Goal: Task Accomplishment & Management: Complete application form

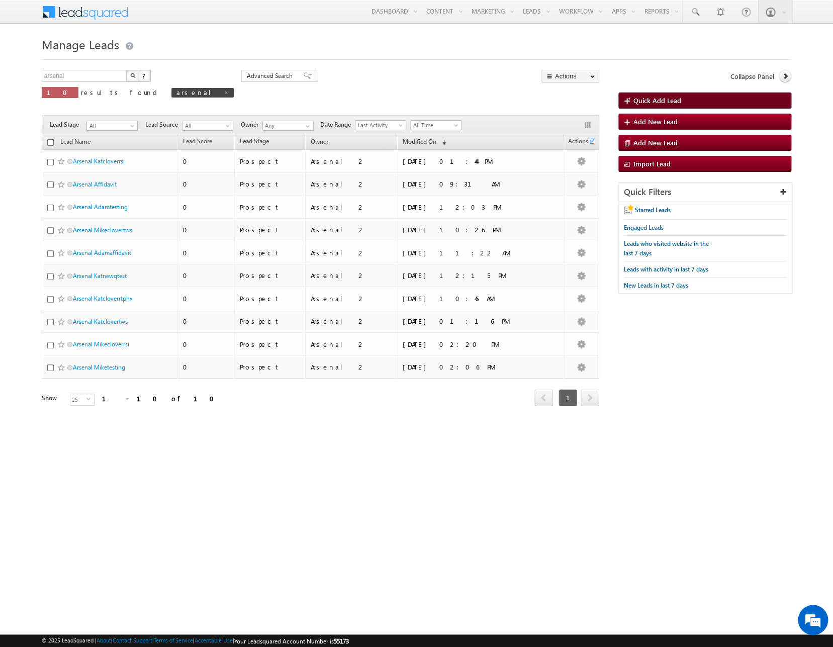
click at [707, 100] on link "Quick Add Lead" at bounding box center [704, 100] width 173 height 16
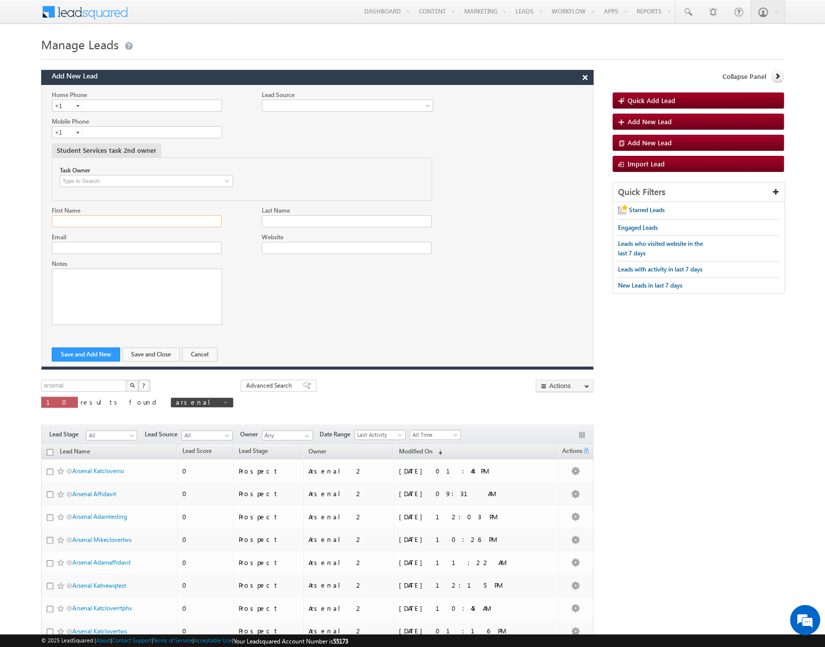
click at [97, 217] on input "First Name" at bounding box center [137, 221] width 170 height 12
type input "Arsenal"
type input "Kattestingtws"
paste input "kkhramova@arsenalstudios.com"
click at [275, 221] on input "Kattestingtws" at bounding box center [347, 221] width 170 height 12
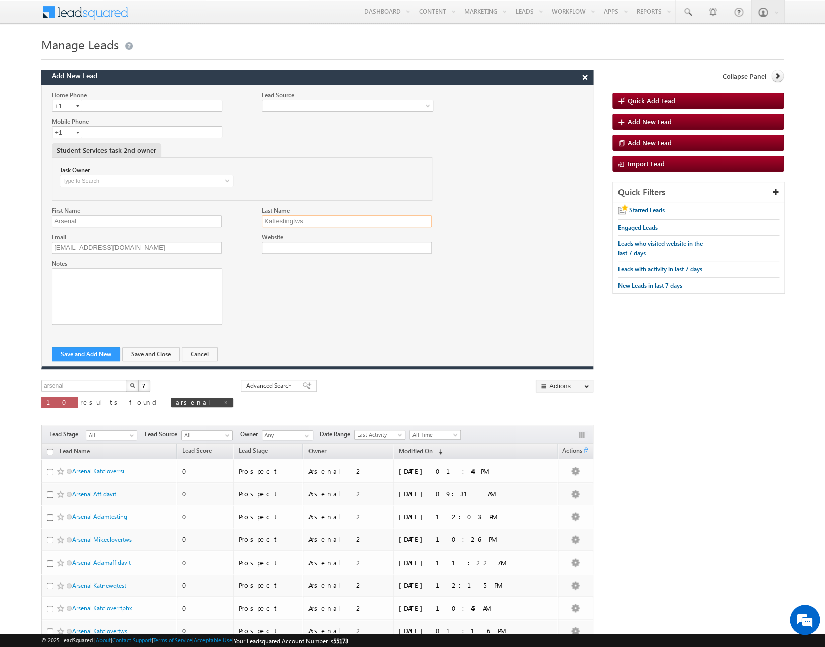
click at [275, 221] on input "Kattestingtws" at bounding box center [347, 221] width 170 height 12
click at [83, 248] on input "kkhramova@arsenalstudios.com" at bounding box center [137, 248] width 170 height 12
paste input "Kattestingtws"
type input "[EMAIL_ADDRESS][DOMAIN_NAME]"
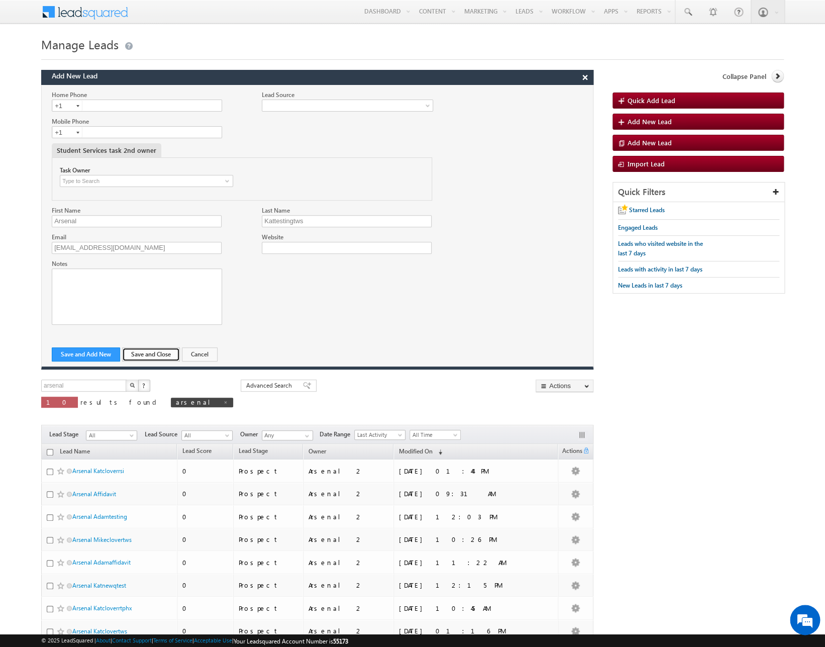
click at [135, 354] on button "Save and Close" at bounding box center [151, 354] width 58 height 14
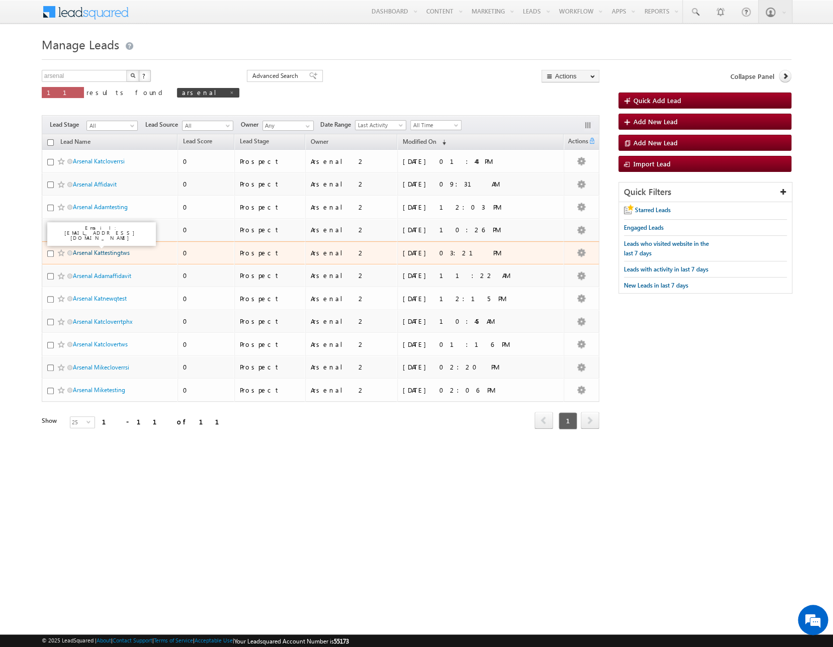
click at [119, 251] on link "Arsenal Kattestingtws" at bounding box center [101, 253] width 57 height 8
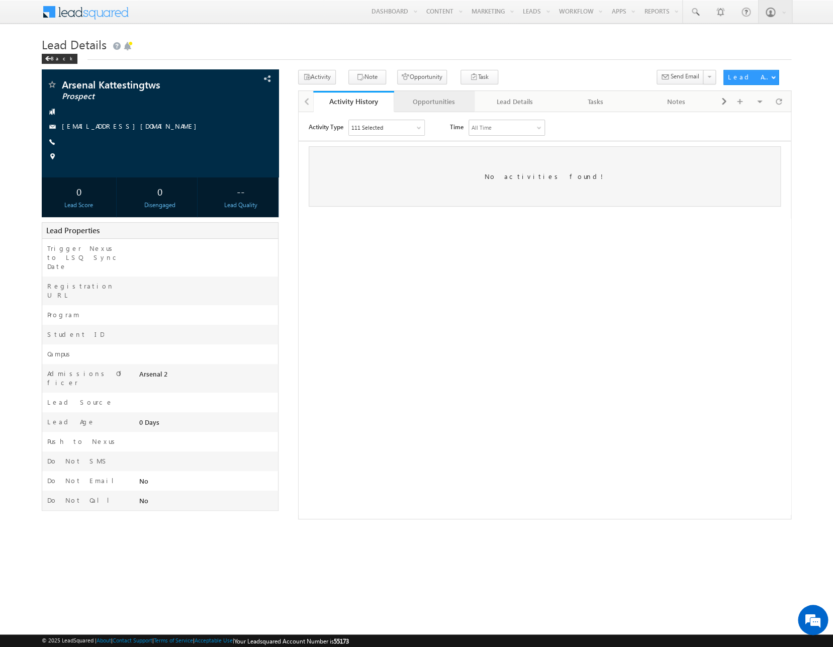
click at [439, 105] on div "Opportunities" at bounding box center [434, 101] width 64 height 12
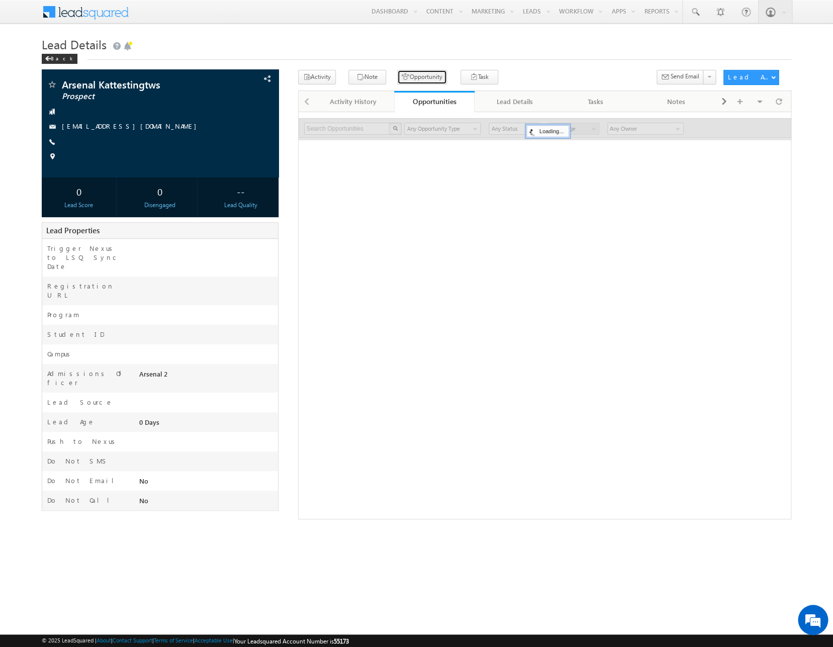
click at [420, 78] on button "Opportunity" at bounding box center [422, 77] width 50 height 15
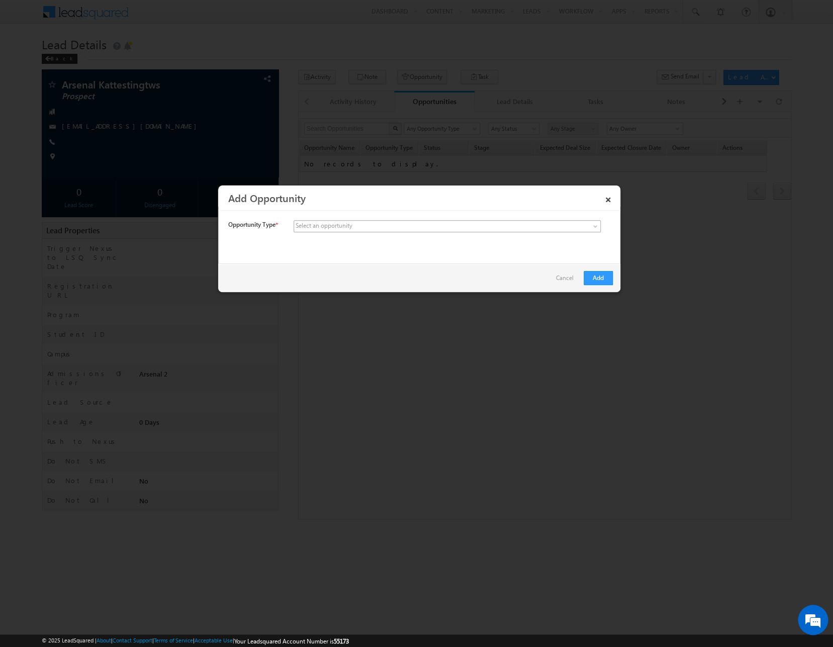
click at [416, 229] on span at bounding box center [372, 226] width 157 height 9
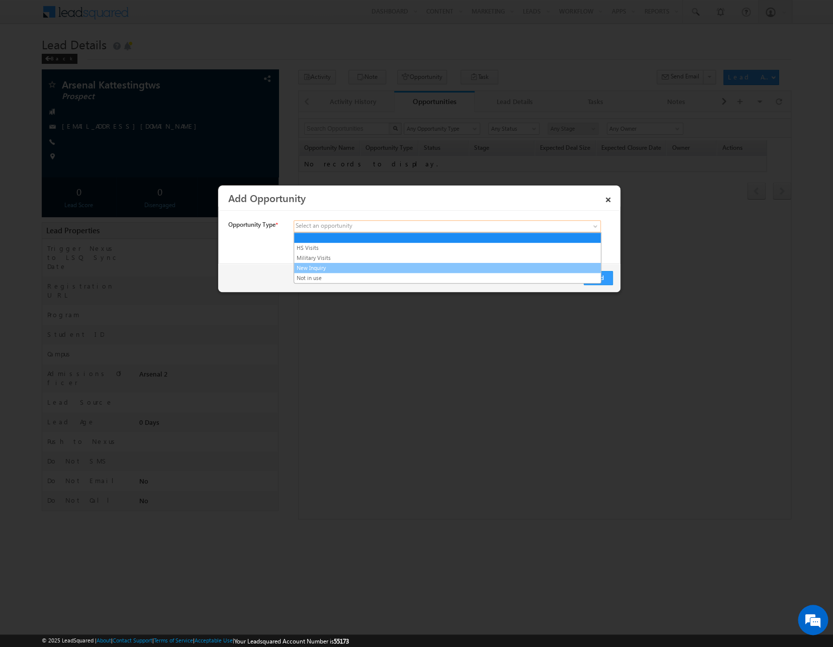
click at [408, 270] on link "New Inquiry" at bounding box center [447, 267] width 307 height 9
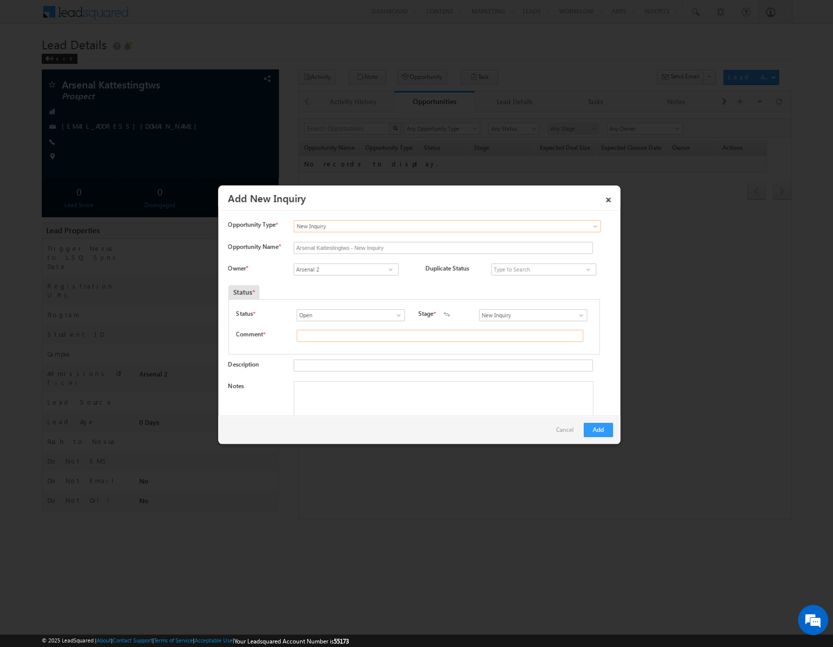
click at [537, 336] on input "text" at bounding box center [439, 336] width 286 height 12
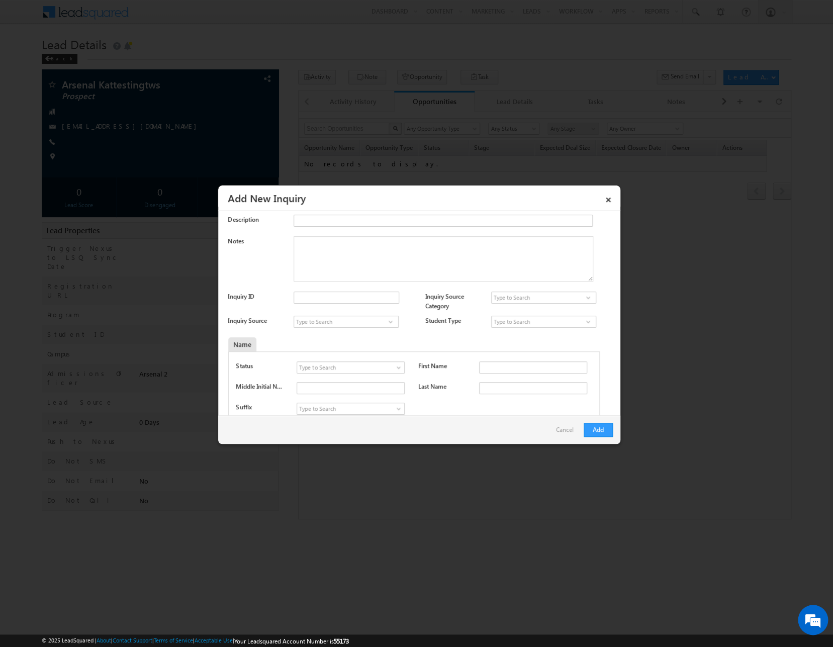
scroll to position [147, 0]
type input "asdf"
click at [531, 338] on div at bounding box center [555, 342] width 85 height 14
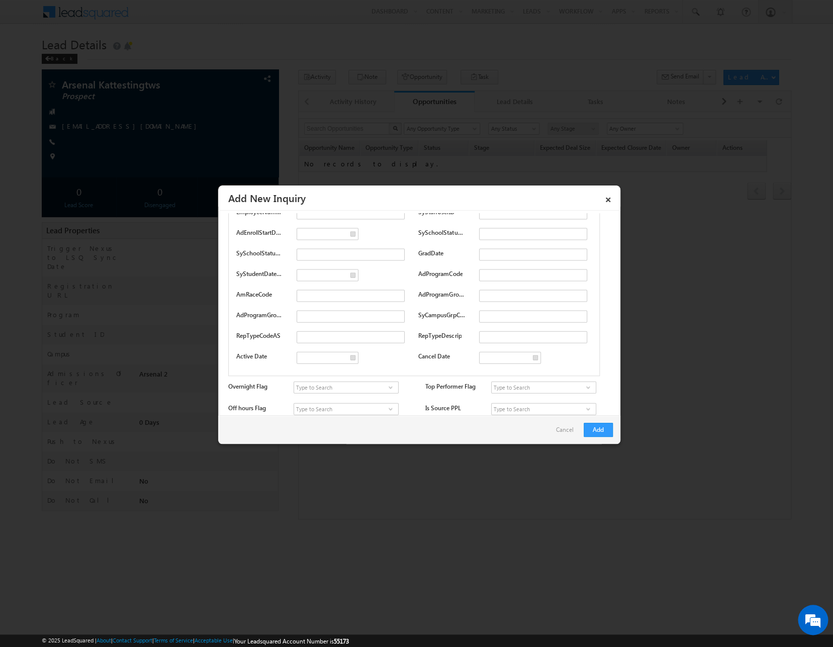
scroll to position [2938, 0]
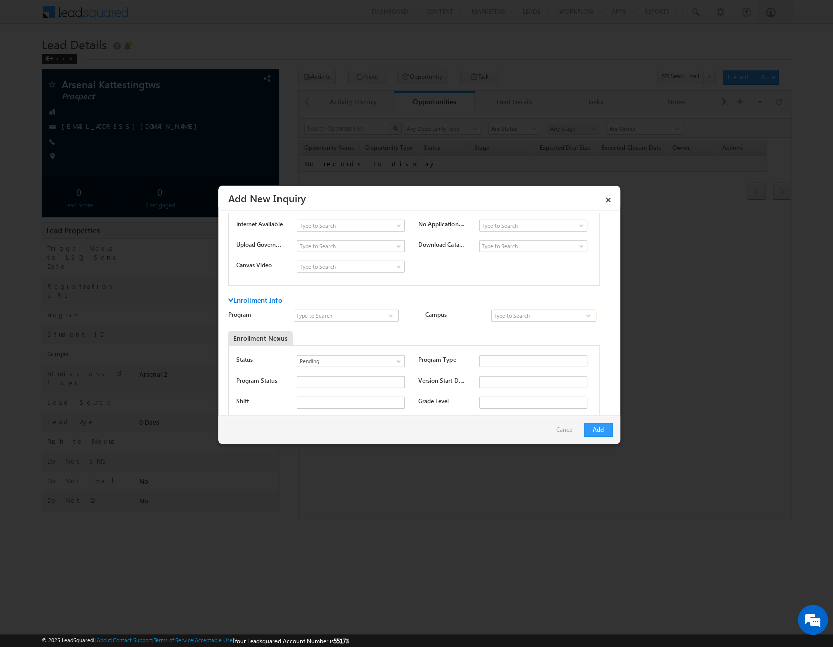
click at [572, 315] on input at bounding box center [543, 316] width 105 height 12
type input "TWS Tulsa Campus"
click at [339, 318] on input at bounding box center [345, 316] width 105 height 12
click at [343, 329] on link "Professional Welder" at bounding box center [345, 328] width 105 height 12
type input "Professional Welder"
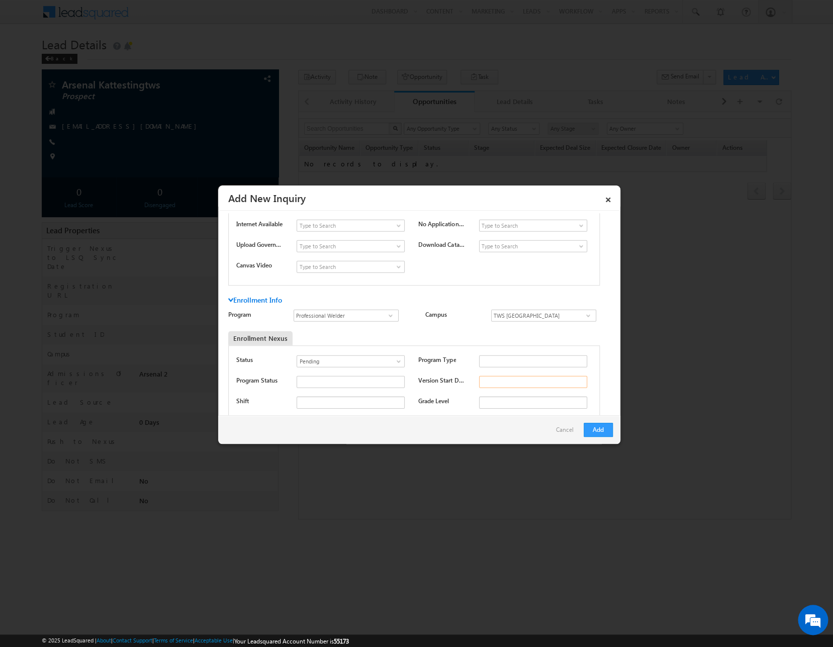
click at [485, 380] on input "text" at bounding box center [533, 382] width 108 height 12
type input "2025-09-2025"
click at [487, 341] on div "Enrollment Nexus" at bounding box center [366, 338] width 276 height 14
click at [594, 427] on button "Add" at bounding box center [597, 430] width 29 height 14
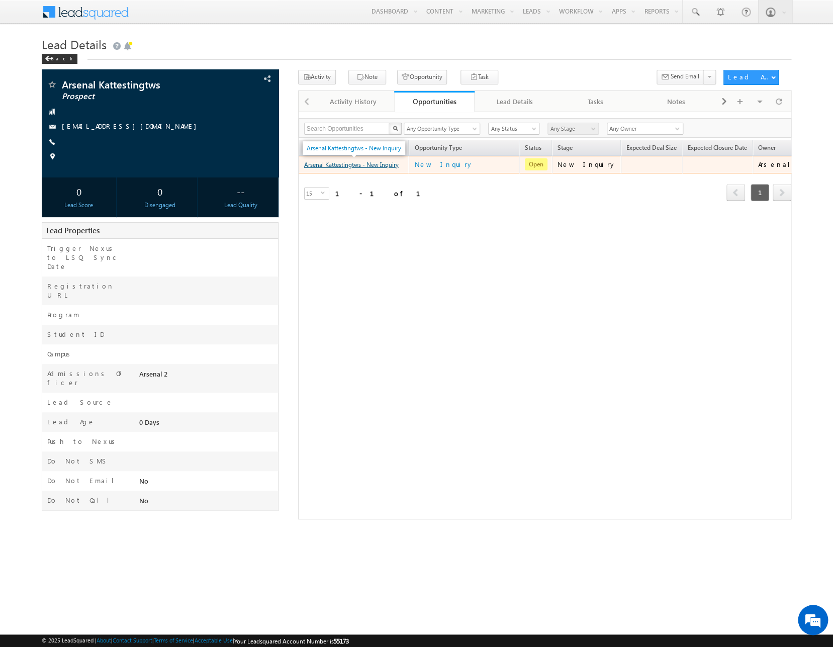
click at [355, 166] on link "Arsenal Kattestingtws - New Inquiry" at bounding box center [351, 165] width 94 height 8
